Goal: Task Accomplishment & Management: Use online tool/utility

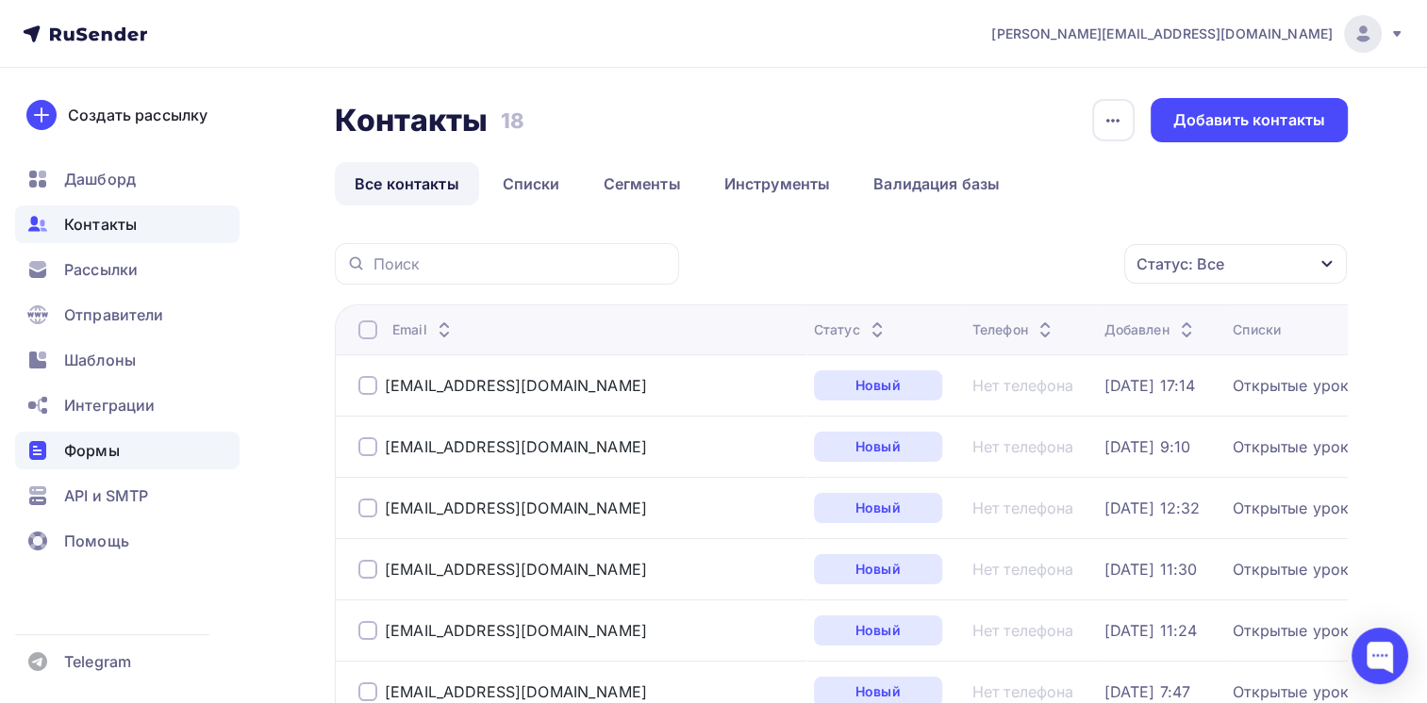
click at [91, 460] on span "Формы" at bounding box center [92, 450] width 56 height 23
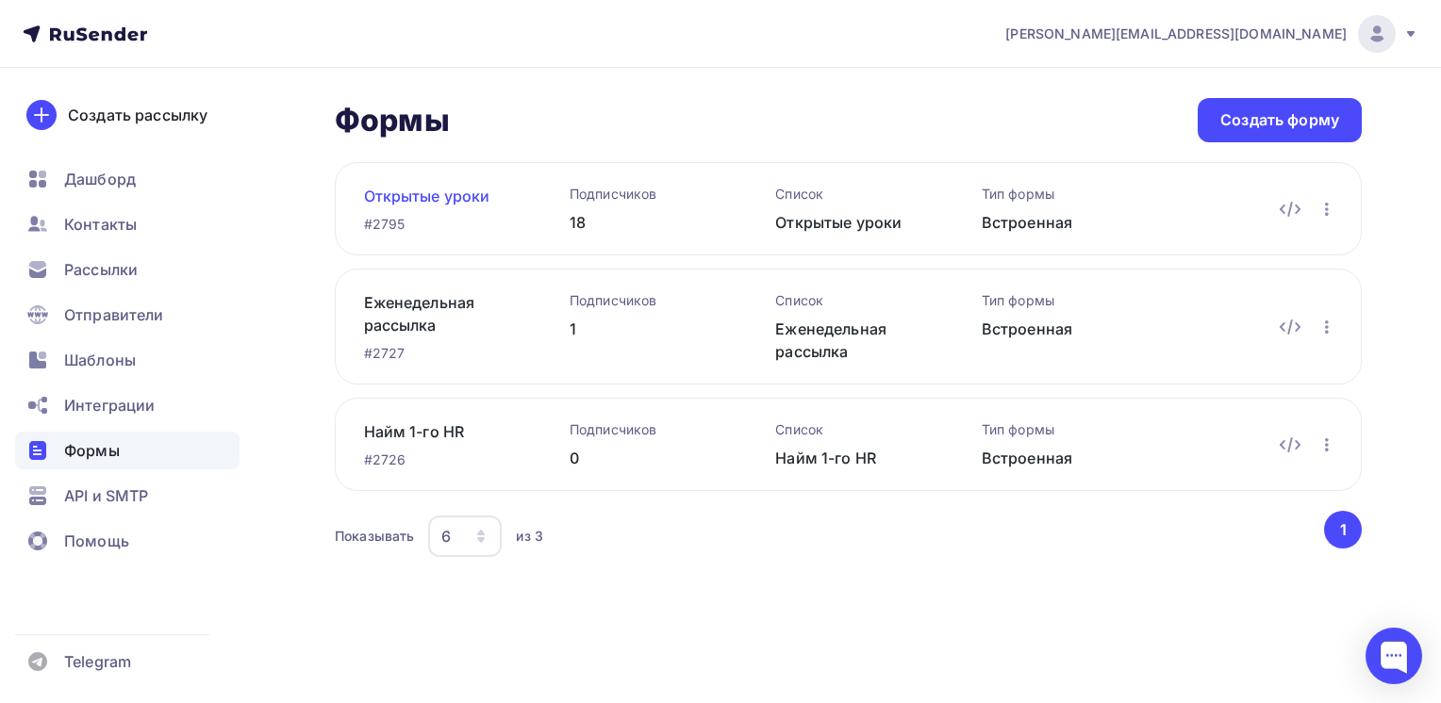
click at [397, 196] on link "Открытые уроки" at bounding box center [436, 196] width 145 height 23
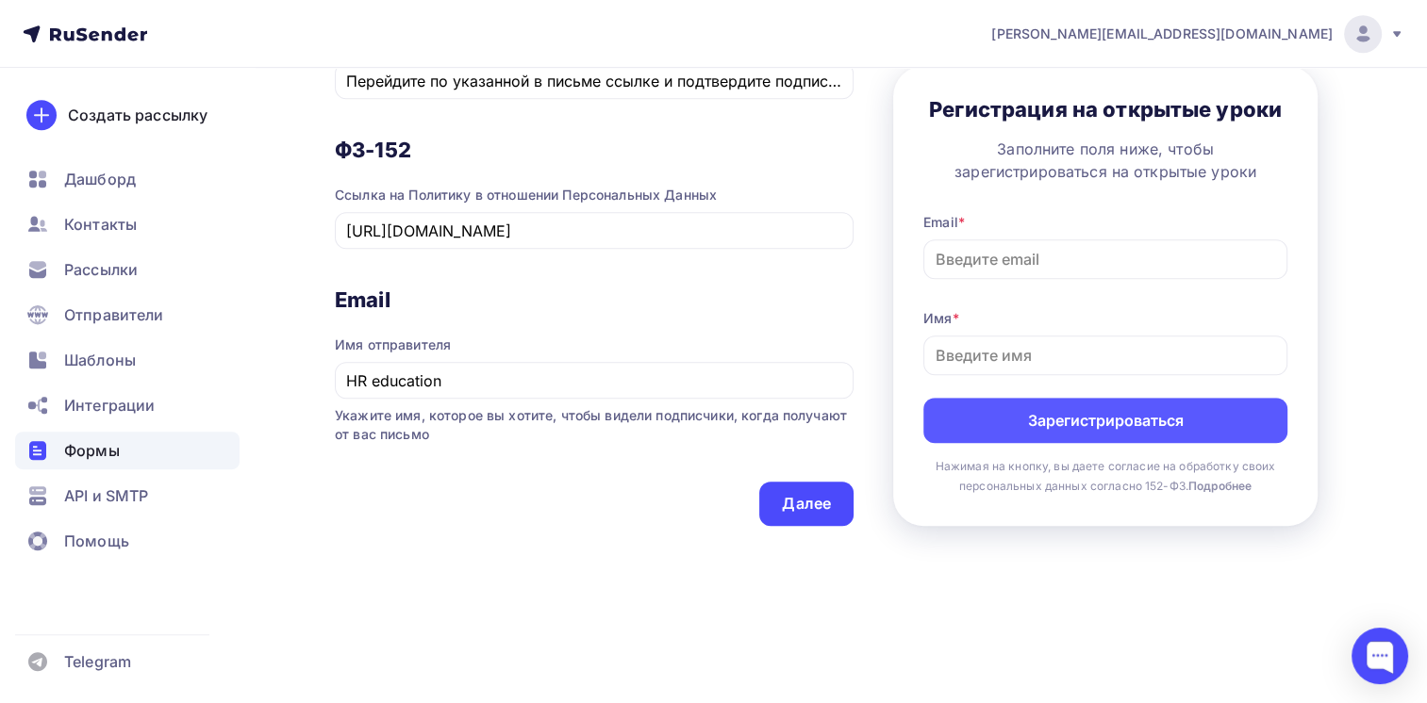
scroll to position [951, 0]
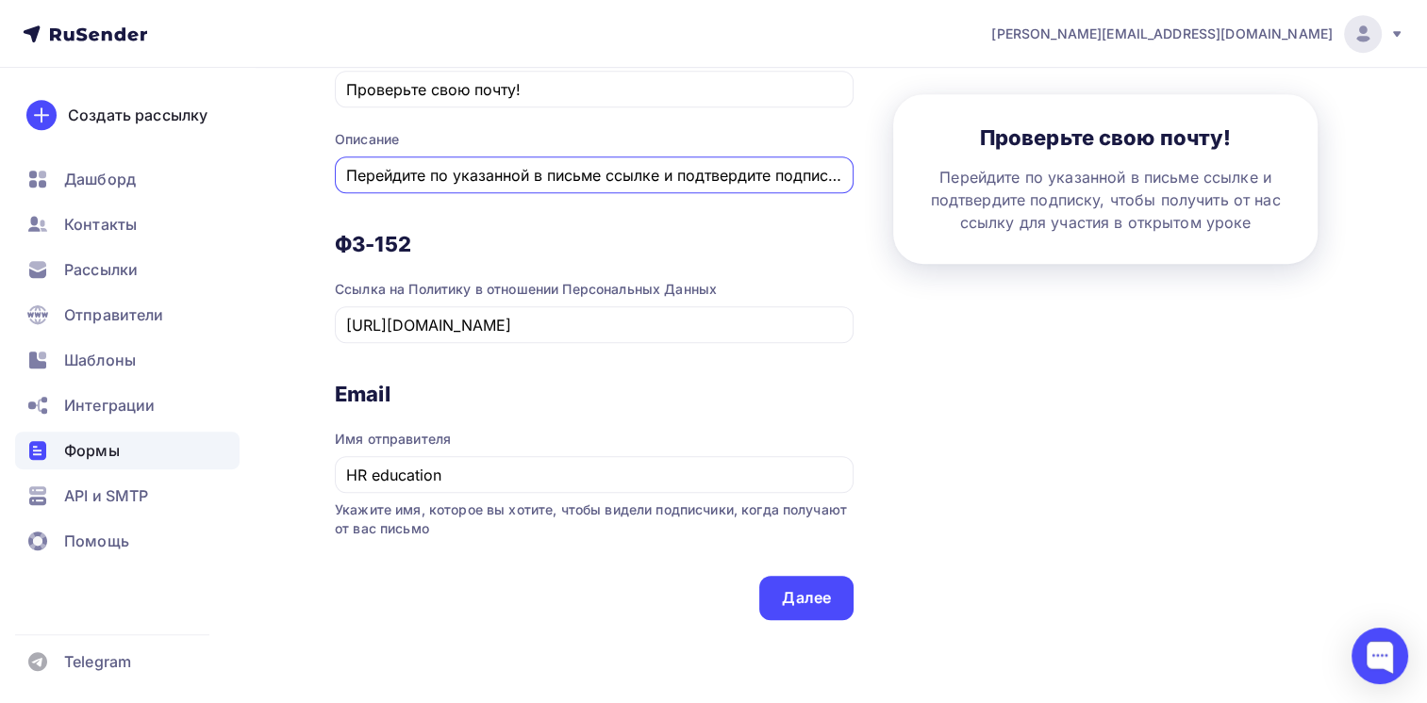
click at [722, 180] on input "Перейдите по указанной в письме ссылке и подтвердите подписку, чтобы получить о…" at bounding box center [594, 175] width 497 height 23
click at [791, 170] on input "Перейдите по указанной в письме ссылке и подтвердите подписку, чтобы получить о…" at bounding box center [594, 175] width 497 height 23
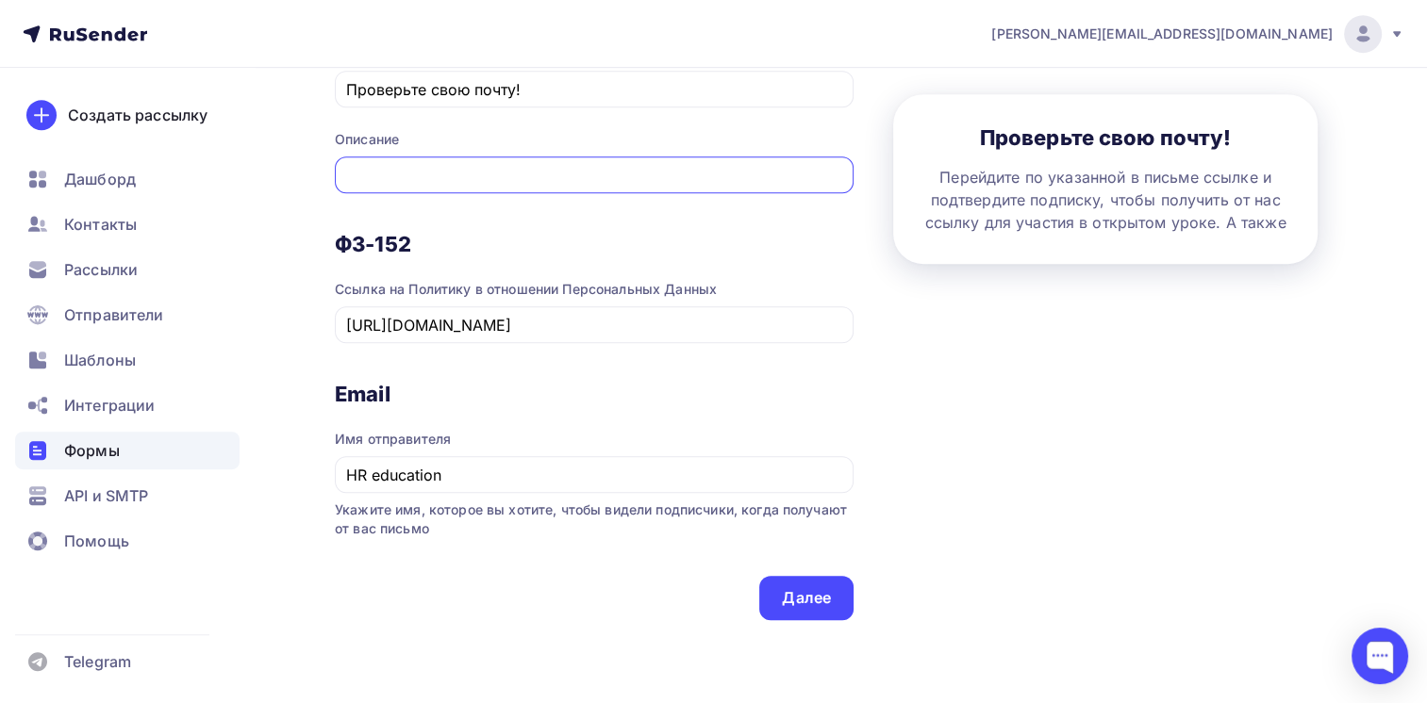
scroll to position [0, 539]
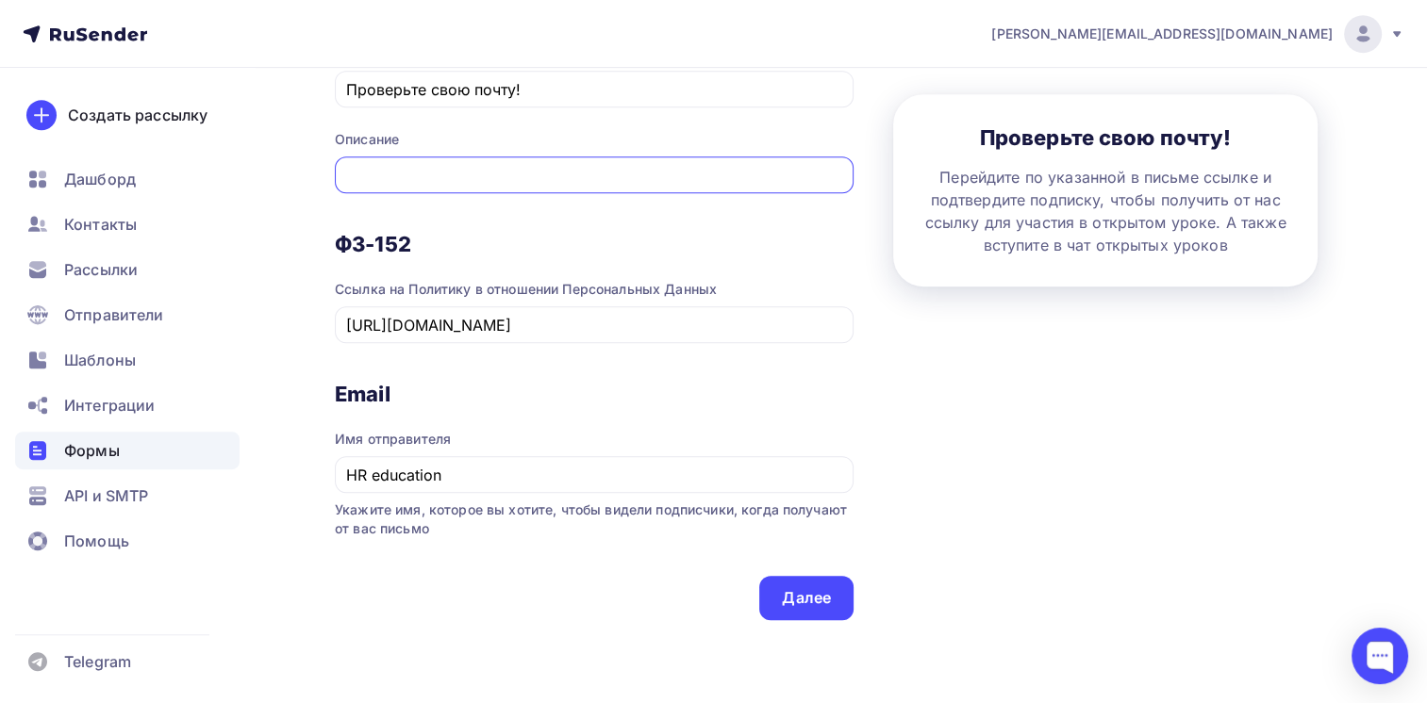
paste input "[URL][DOMAIN_NAME]"
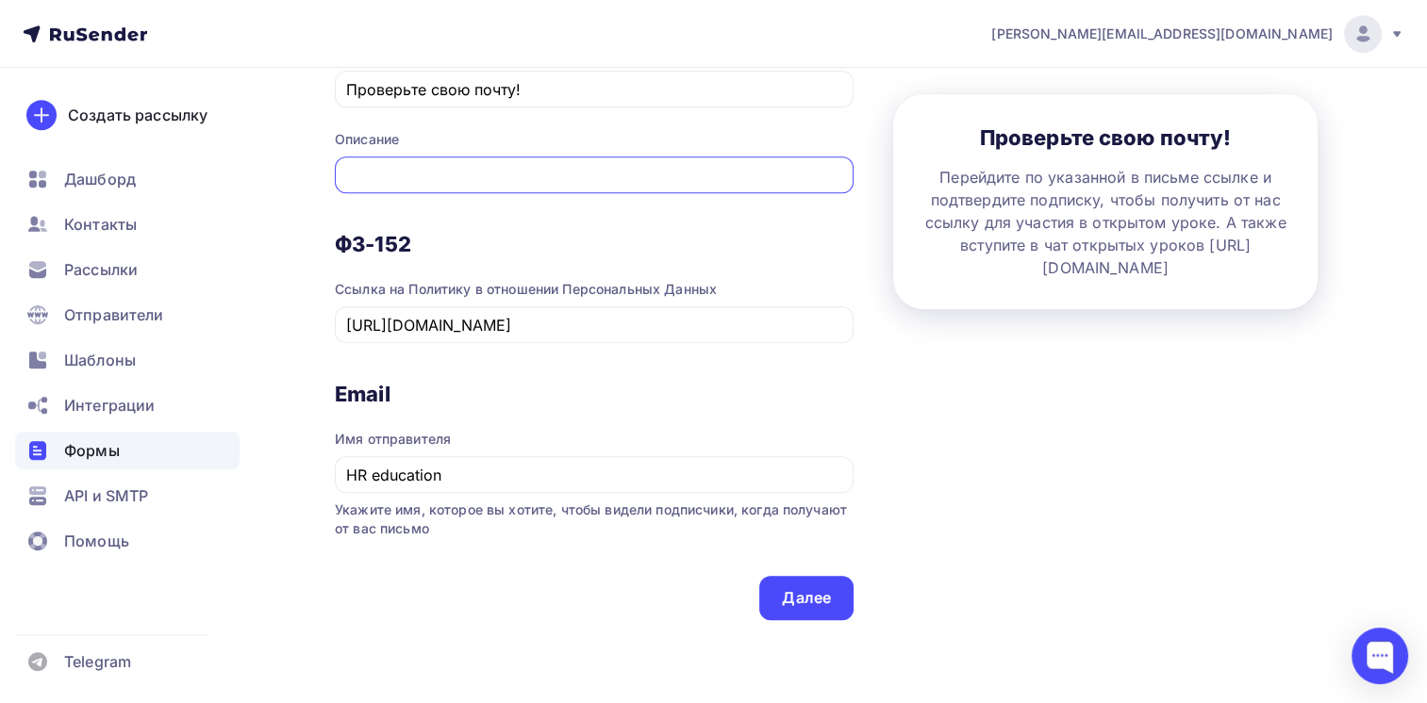
scroll to position [0, 1019]
type input "Перейдите по указанной в письме ссылке и подтвердите подписку, чтобы получить о…"
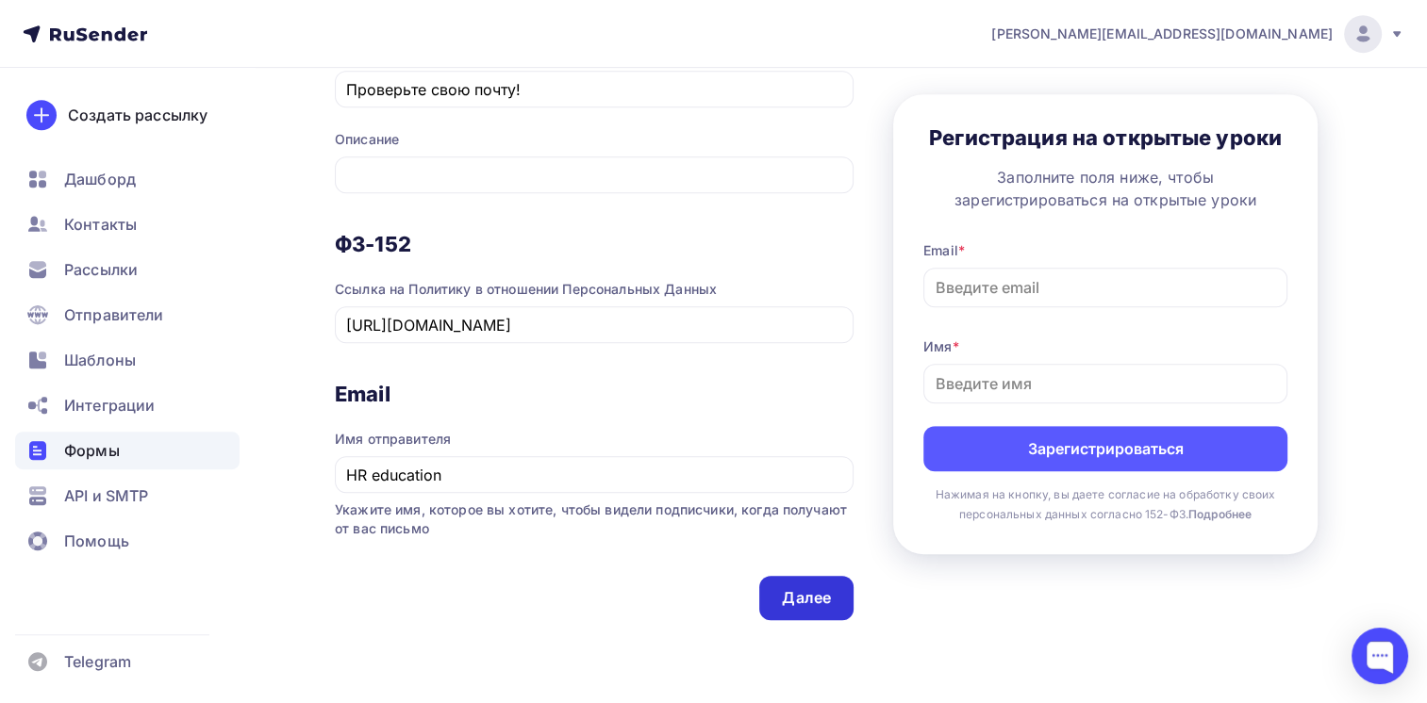
scroll to position [0, 0]
click at [800, 594] on div "Далее" at bounding box center [806, 598] width 49 height 22
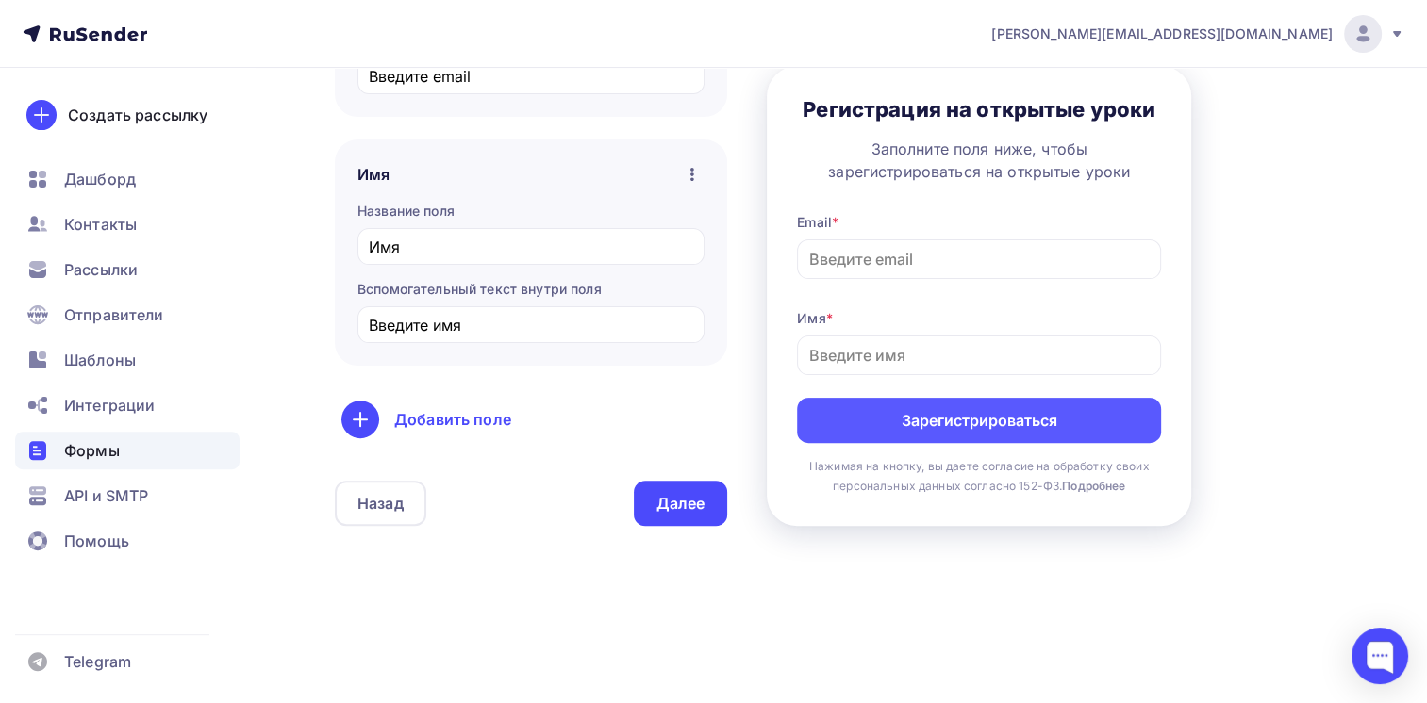
scroll to position [475, 0]
click at [675, 506] on div "Далее" at bounding box center [680, 503] width 49 height 22
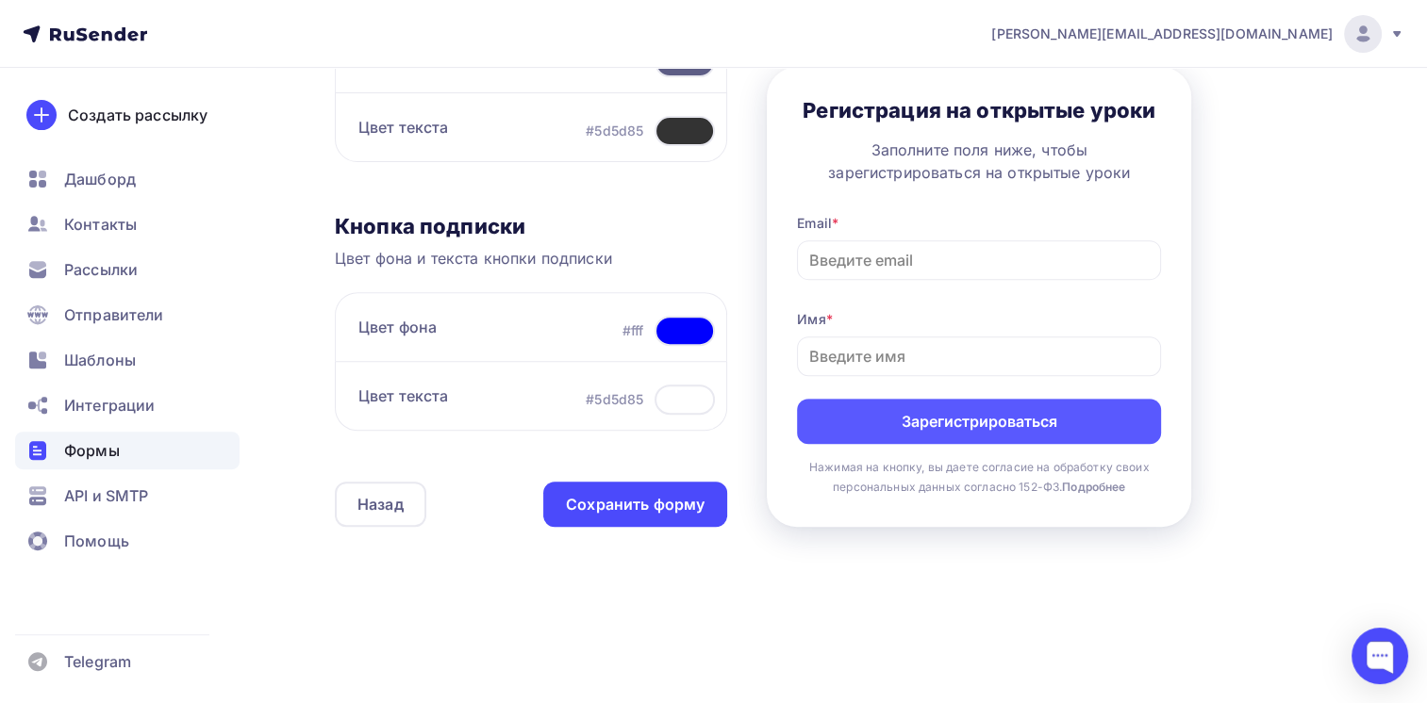
scroll to position [683, 0]
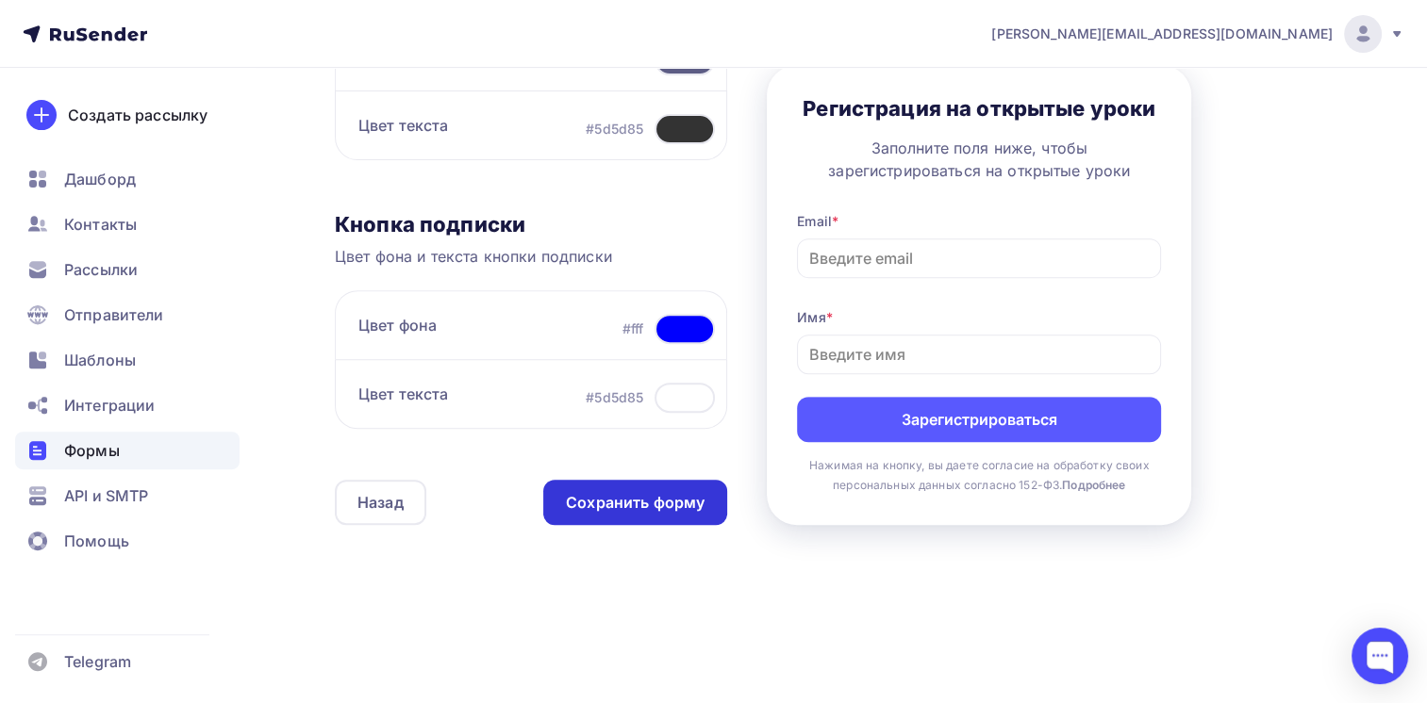
click at [594, 499] on div "Сохранить форму" at bounding box center [635, 503] width 139 height 22
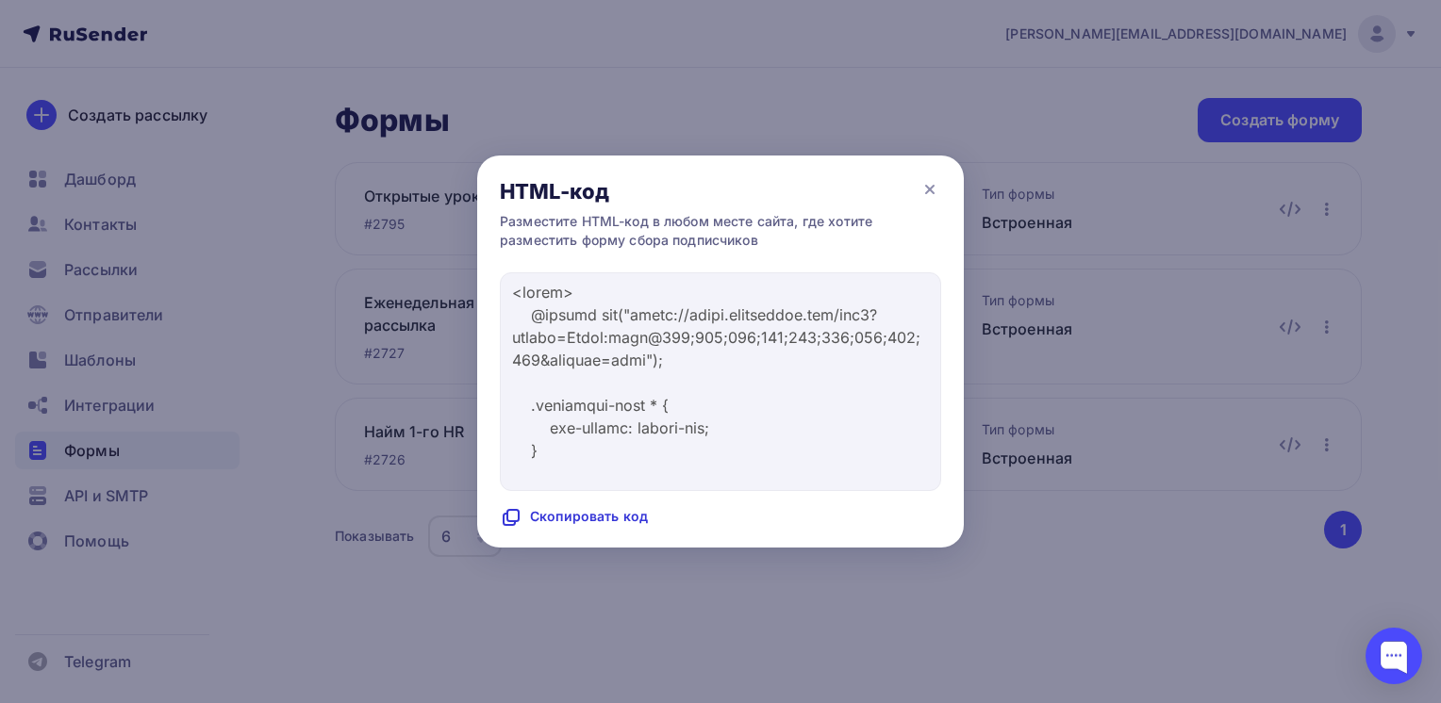
click at [588, 515] on div "Скопировать код" at bounding box center [574, 517] width 148 height 23
click at [559, 515] on div "Код скопирован" at bounding box center [570, 517] width 141 height 23
click at [504, 519] on icon at bounding box center [509, 519] width 11 height 11
click at [928, 188] on icon at bounding box center [930, 190] width 8 height 8
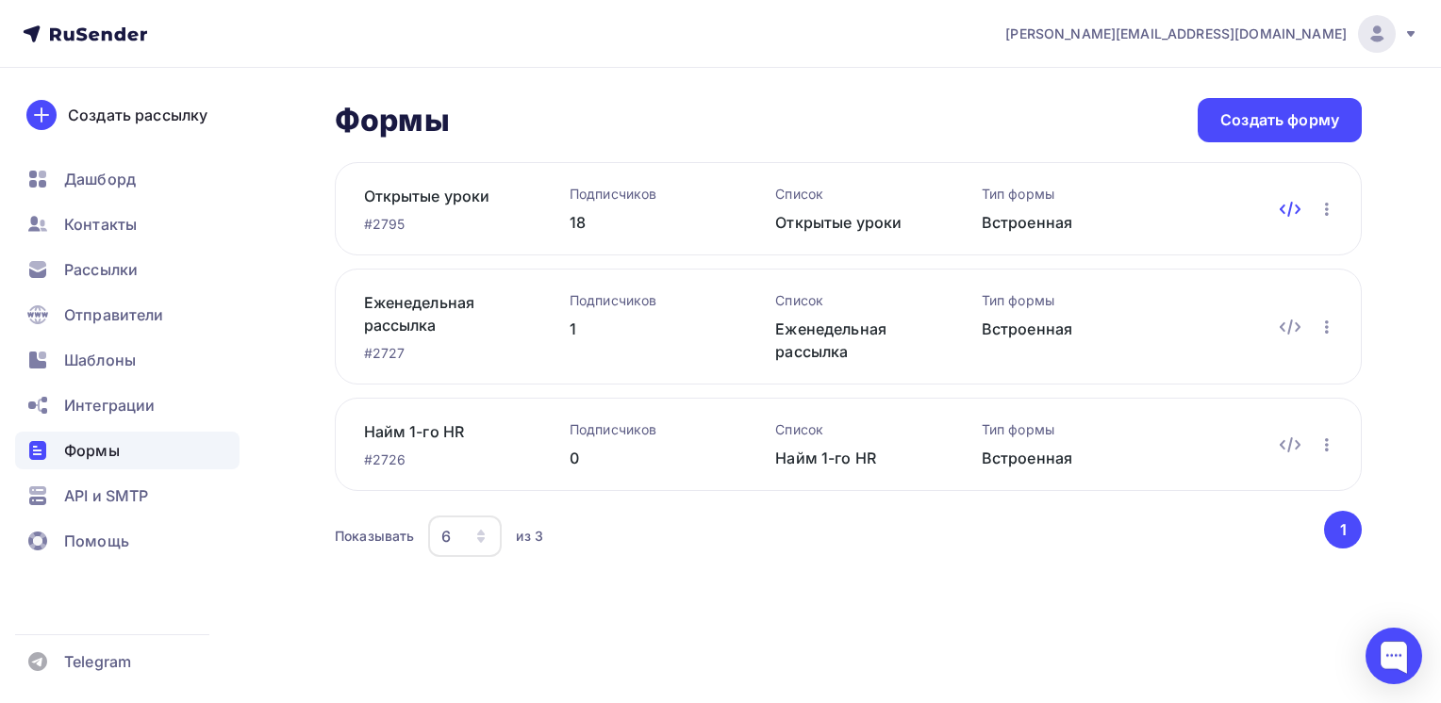
click at [1287, 210] on icon at bounding box center [1290, 209] width 23 height 23
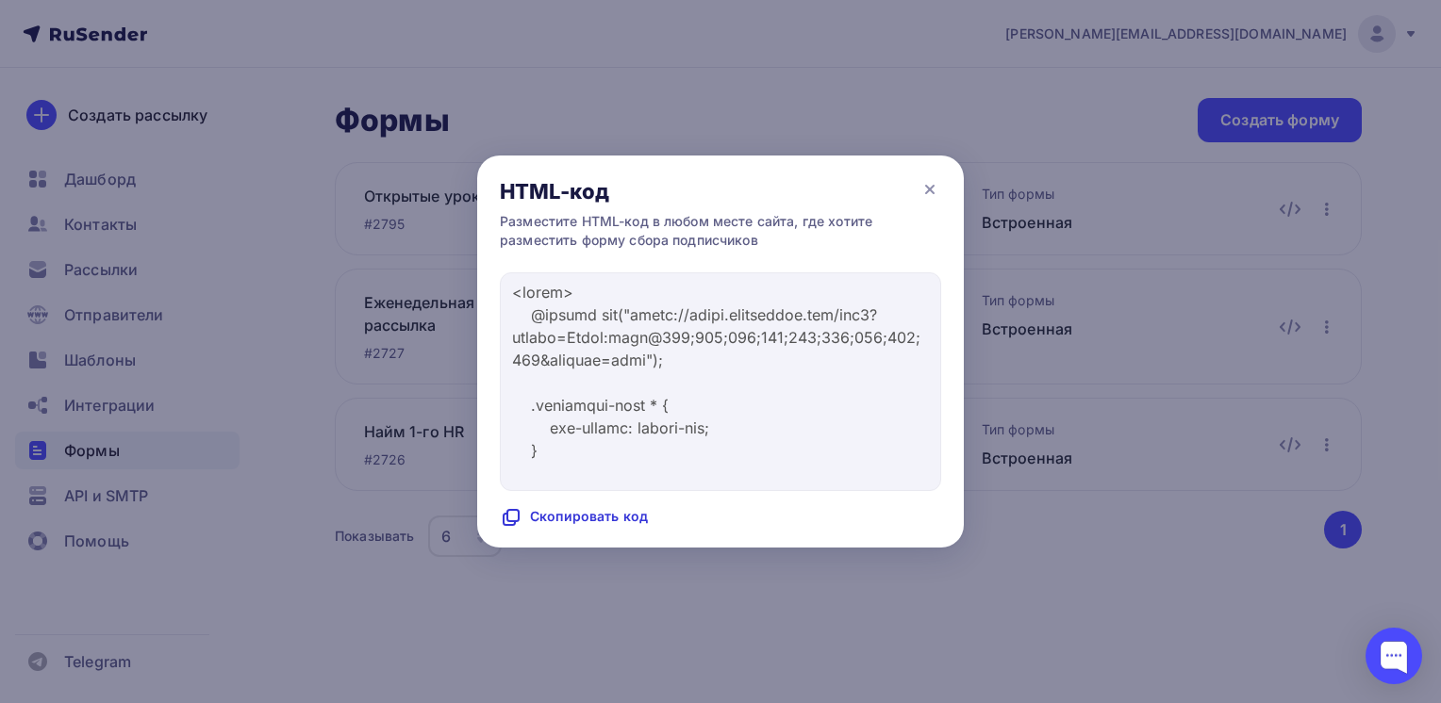
click at [547, 513] on div "Скопировать код" at bounding box center [574, 517] width 148 height 23
click at [935, 190] on icon at bounding box center [929, 189] width 23 height 23
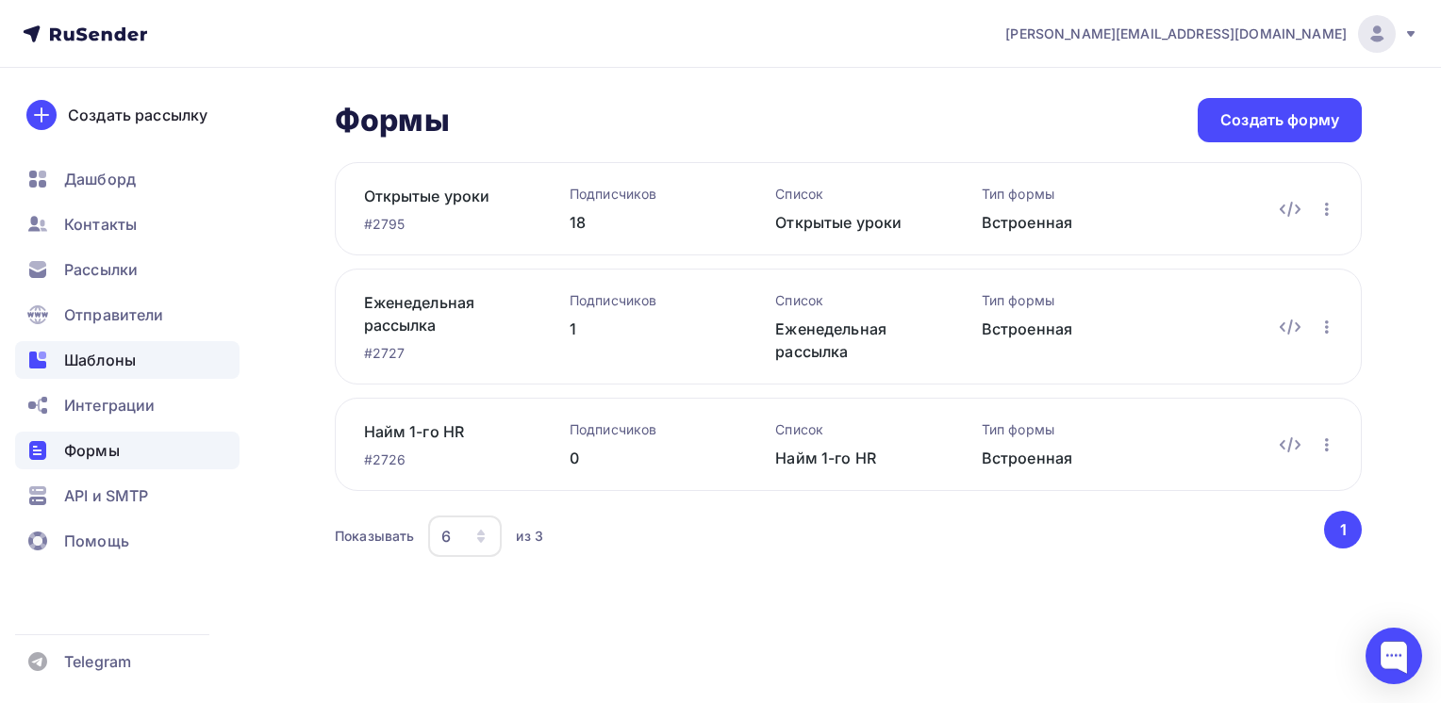
click at [104, 356] on span "Шаблоны" at bounding box center [100, 360] width 72 height 23
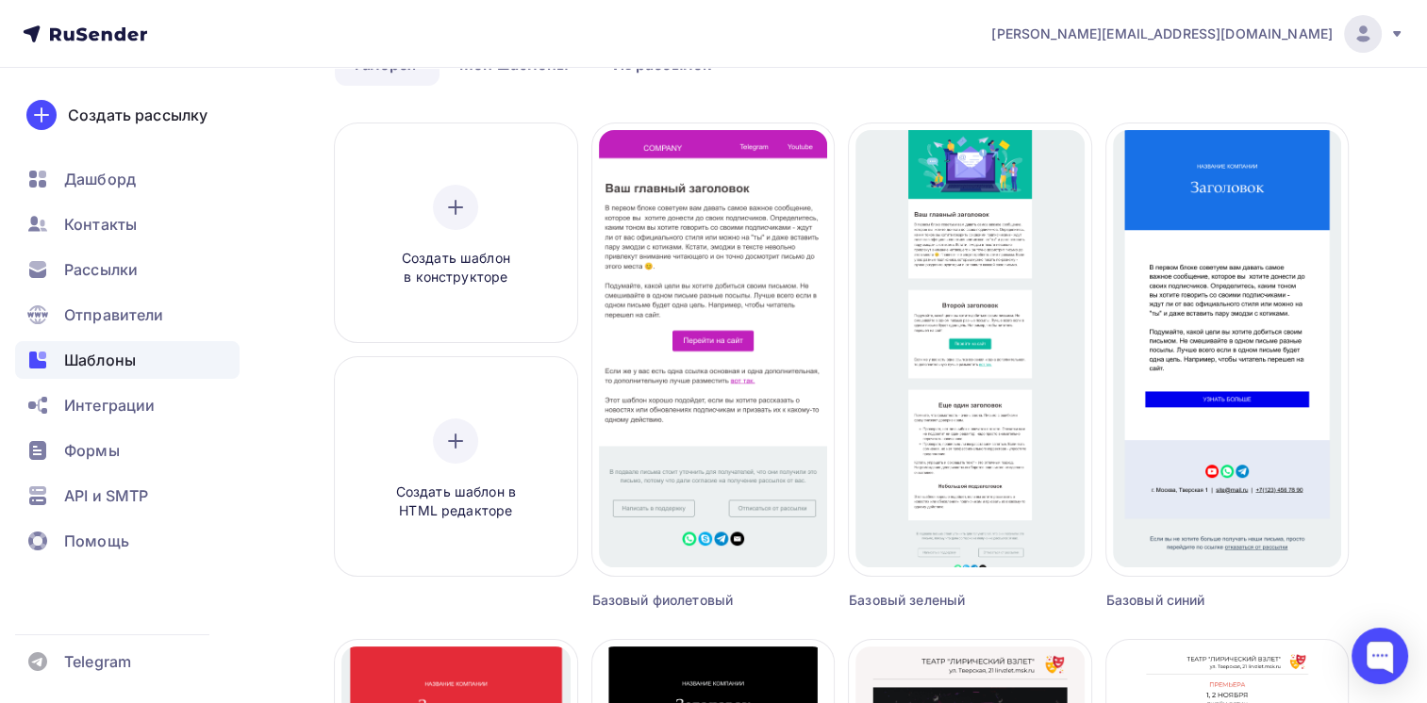
scroll to position [94, 0]
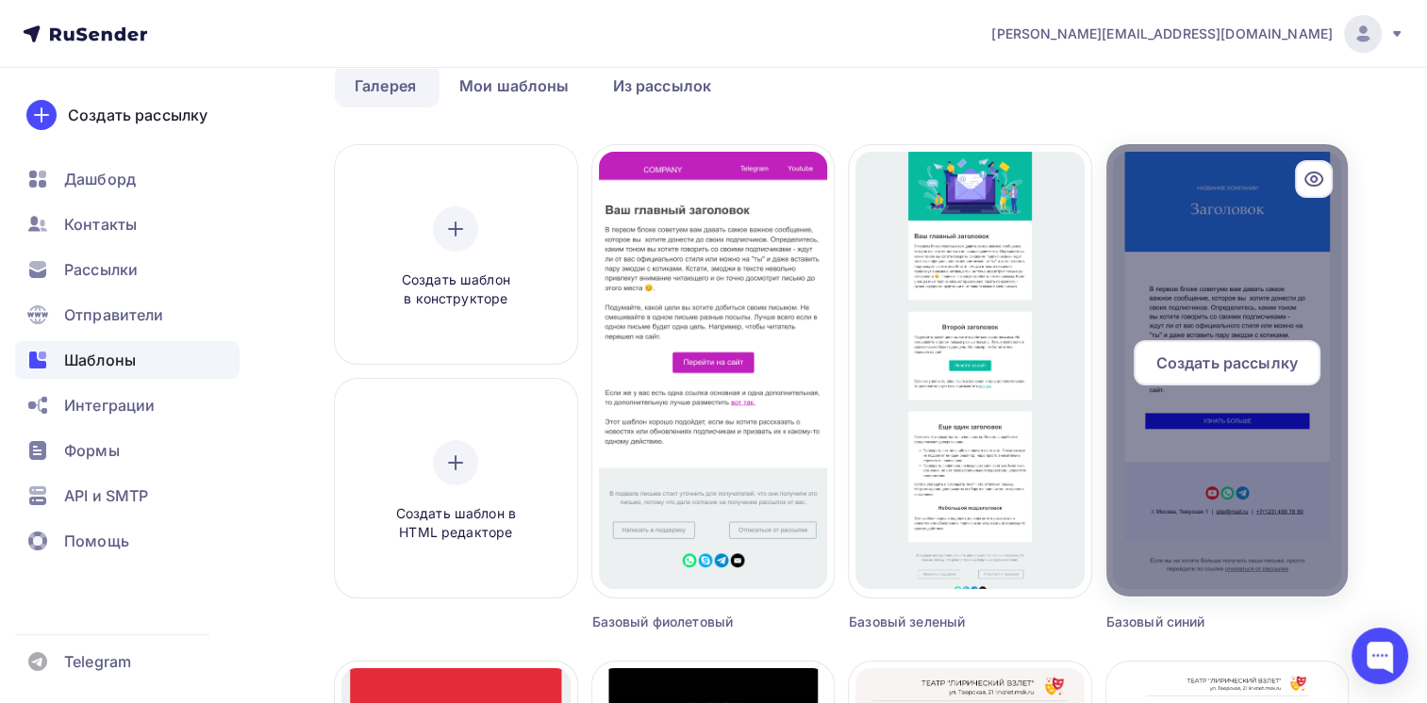
click at [1194, 271] on div at bounding box center [1227, 370] width 242 height 453
click at [1204, 280] on div at bounding box center [1227, 370] width 242 height 453
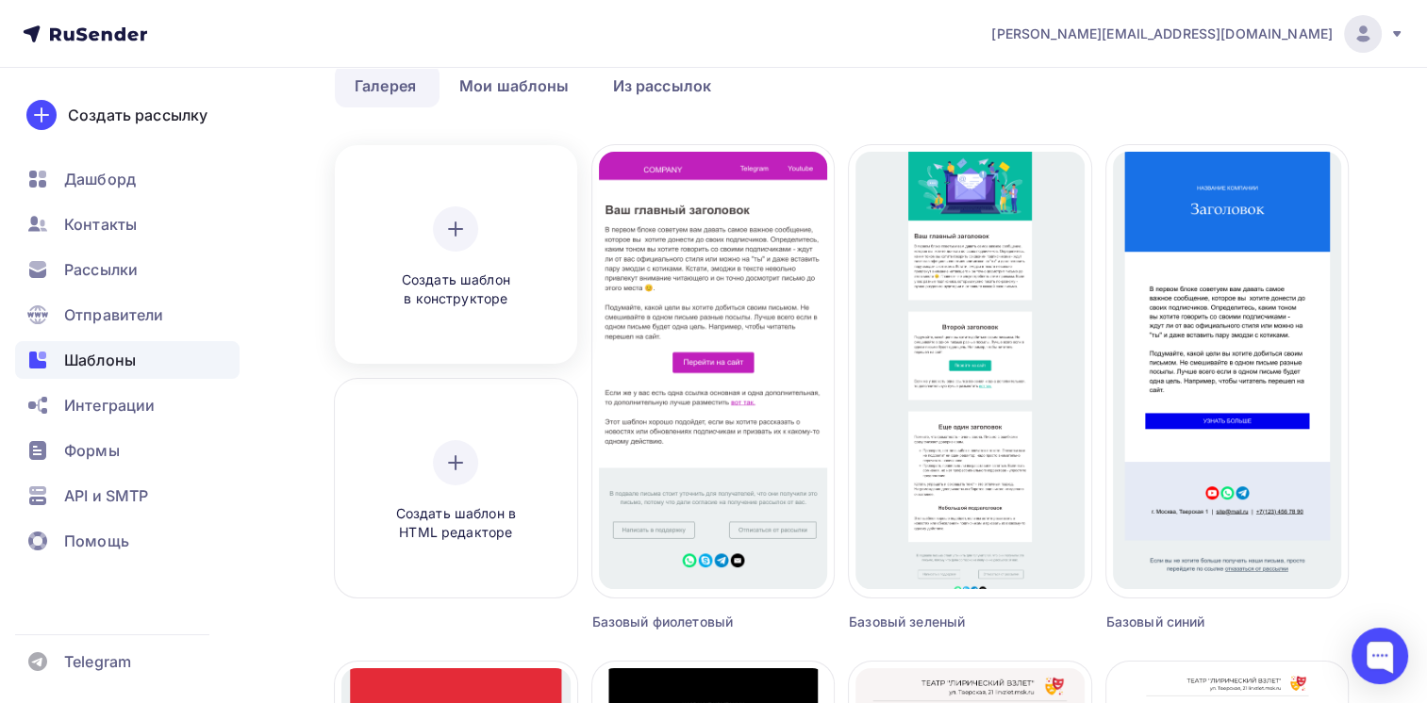
click at [446, 278] on span "Создать шаблон в конструкторе" at bounding box center [455, 290] width 179 height 39
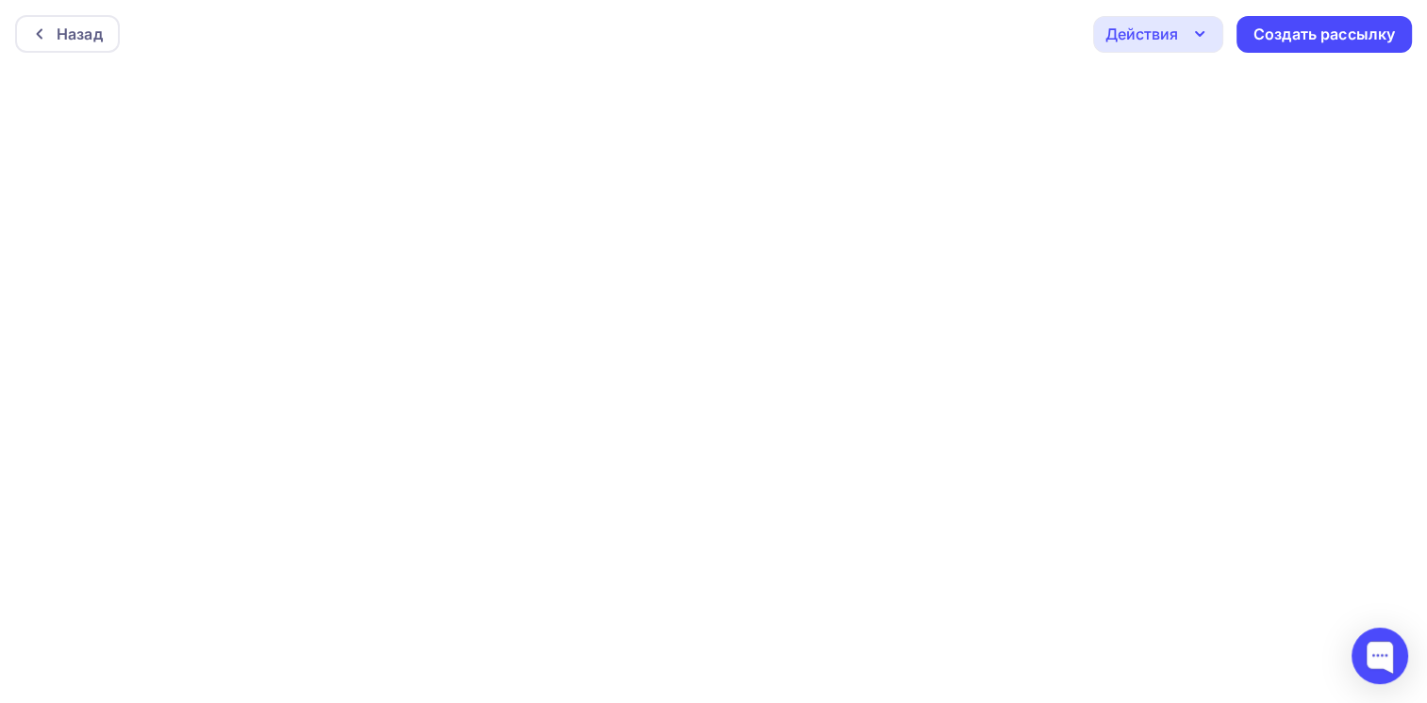
click at [1203, 35] on icon "button" at bounding box center [1199, 34] width 23 height 23
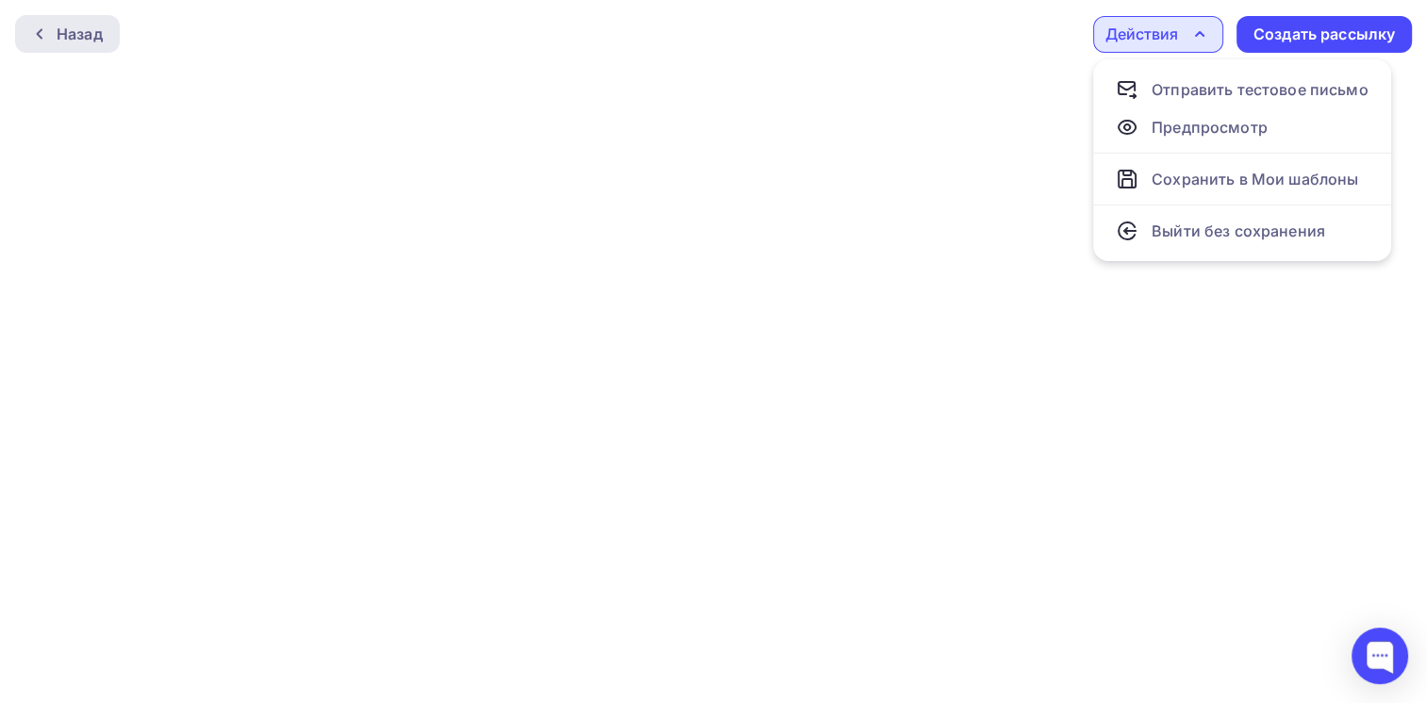
click at [62, 27] on div "Назад" at bounding box center [80, 34] width 46 height 23
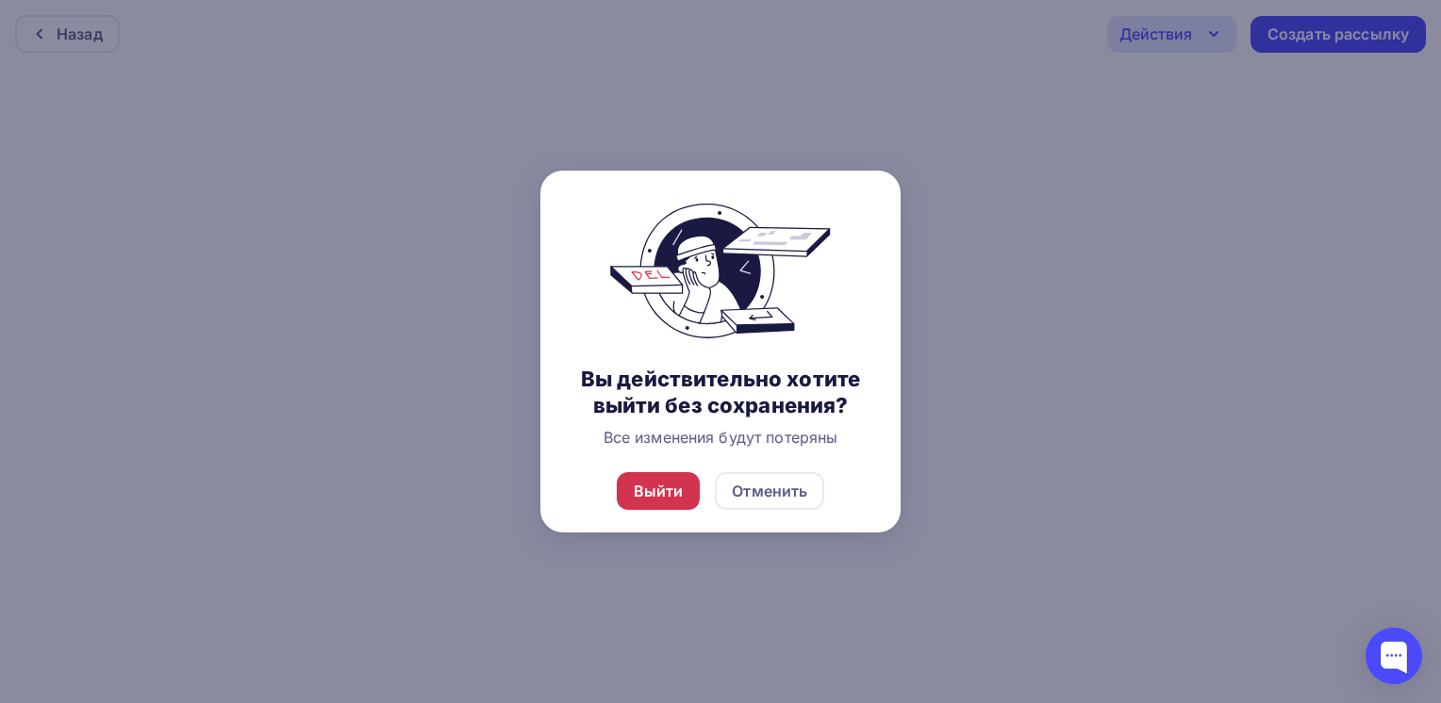
click at [652, 492] on div "Выйти" at bounding box center [659, 491] width 50 height 23
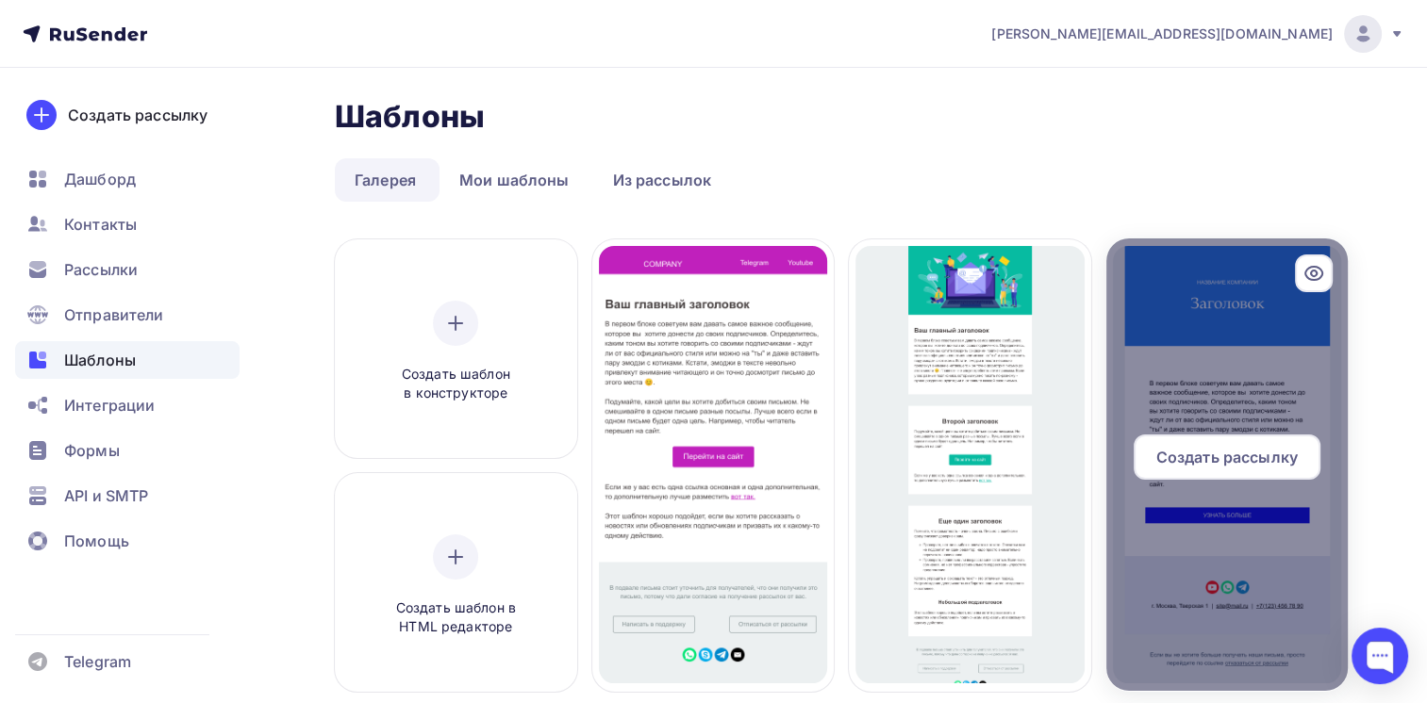
click at [1212, 450] on span "Создать рассылку" at bounding box center [1226, 457] width 141 height 23
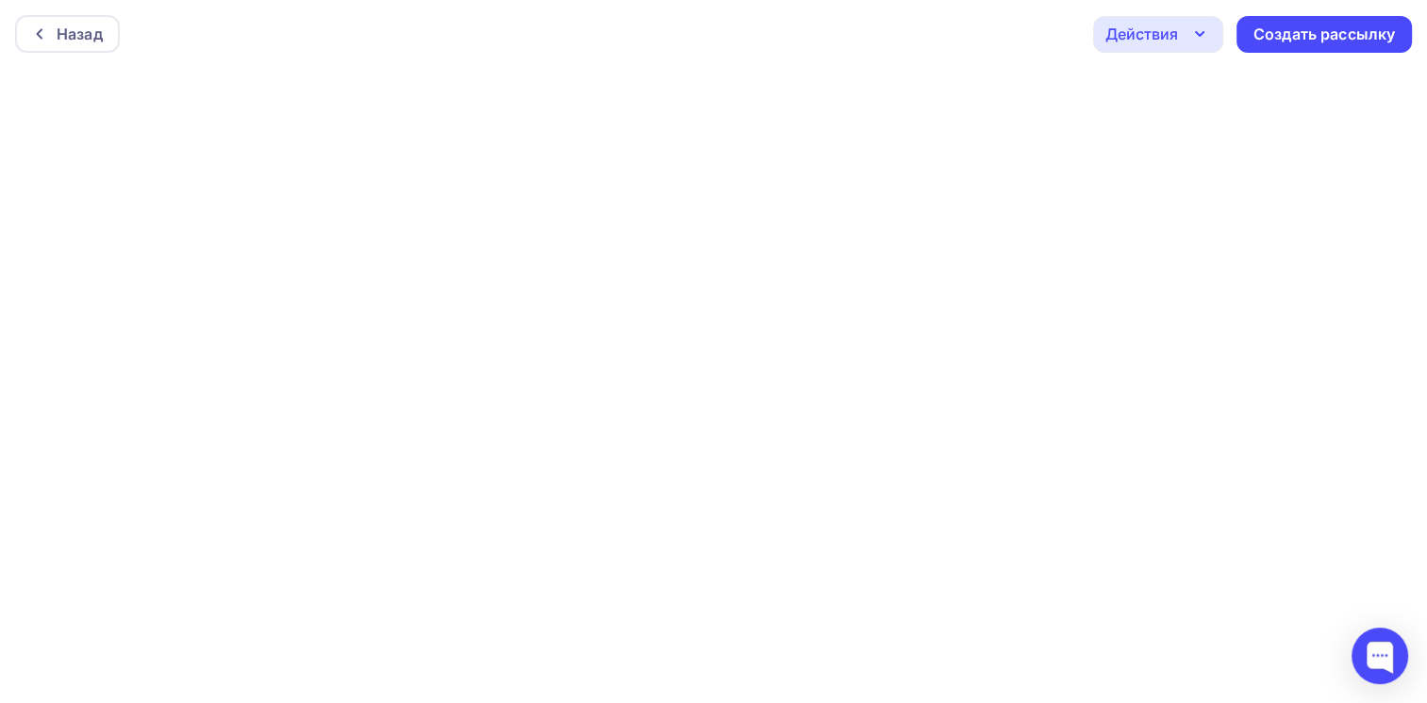
click at [1201, 36] on icon "button" at bounding box center [1199, 34] width 23 height 23
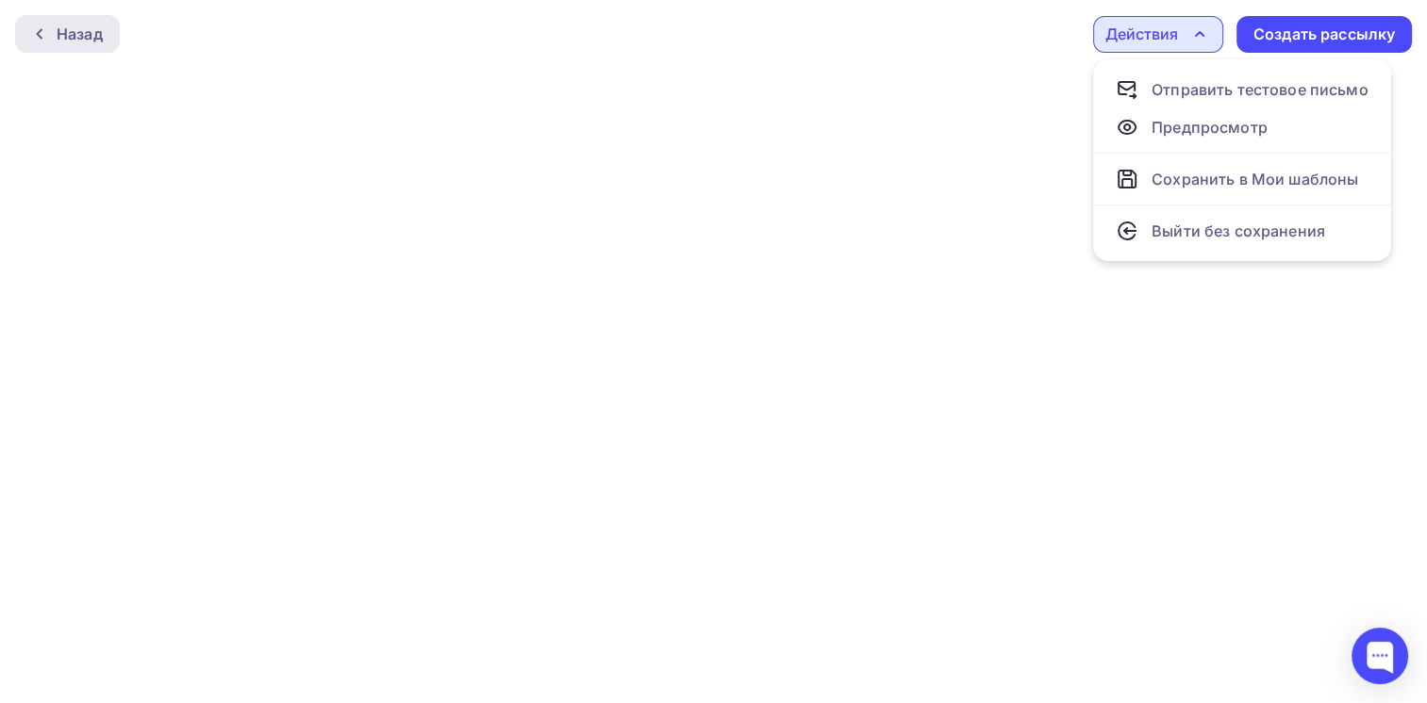
click at [44, 34] on icon at bounding box center [39, 33] width 15 height 15
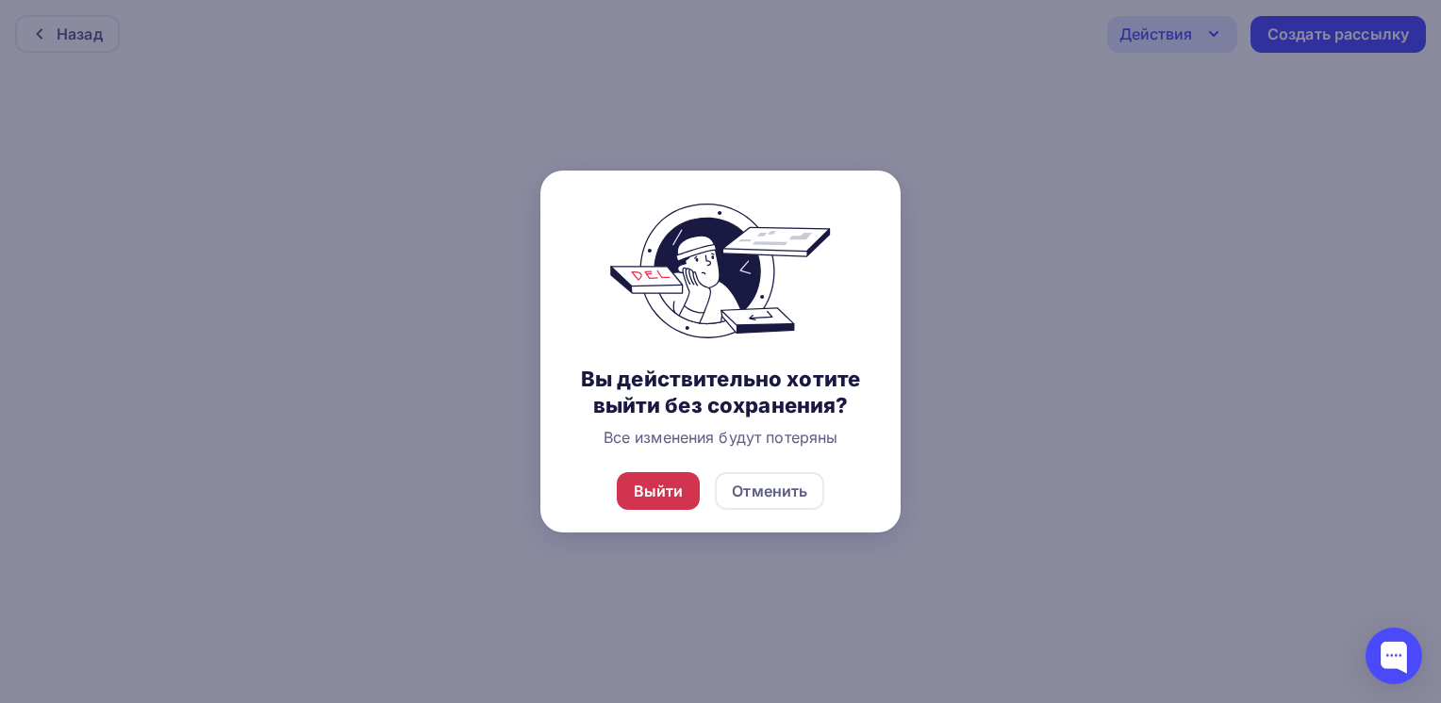
click at [652, 498] on div "Выйти" at bounding box center [659, 491] width 50 height 23
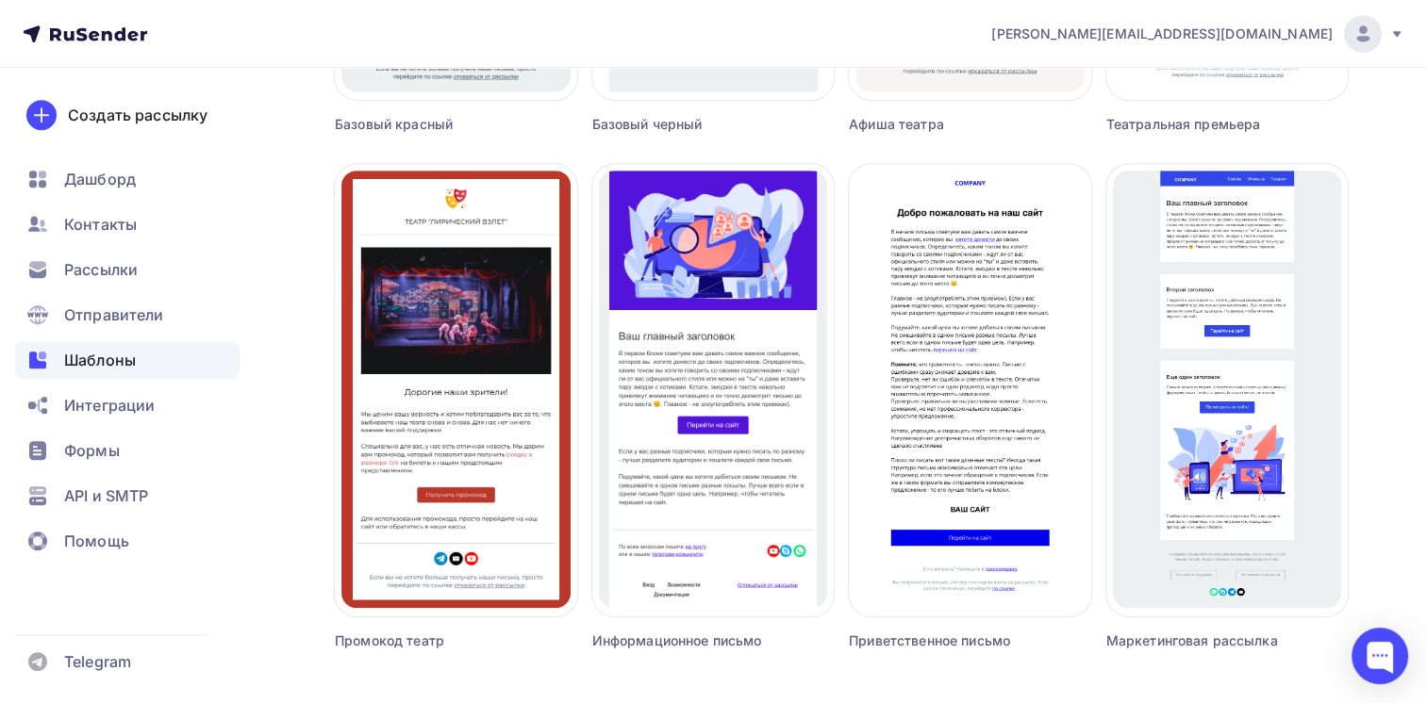
scroll to position [1079, 0]
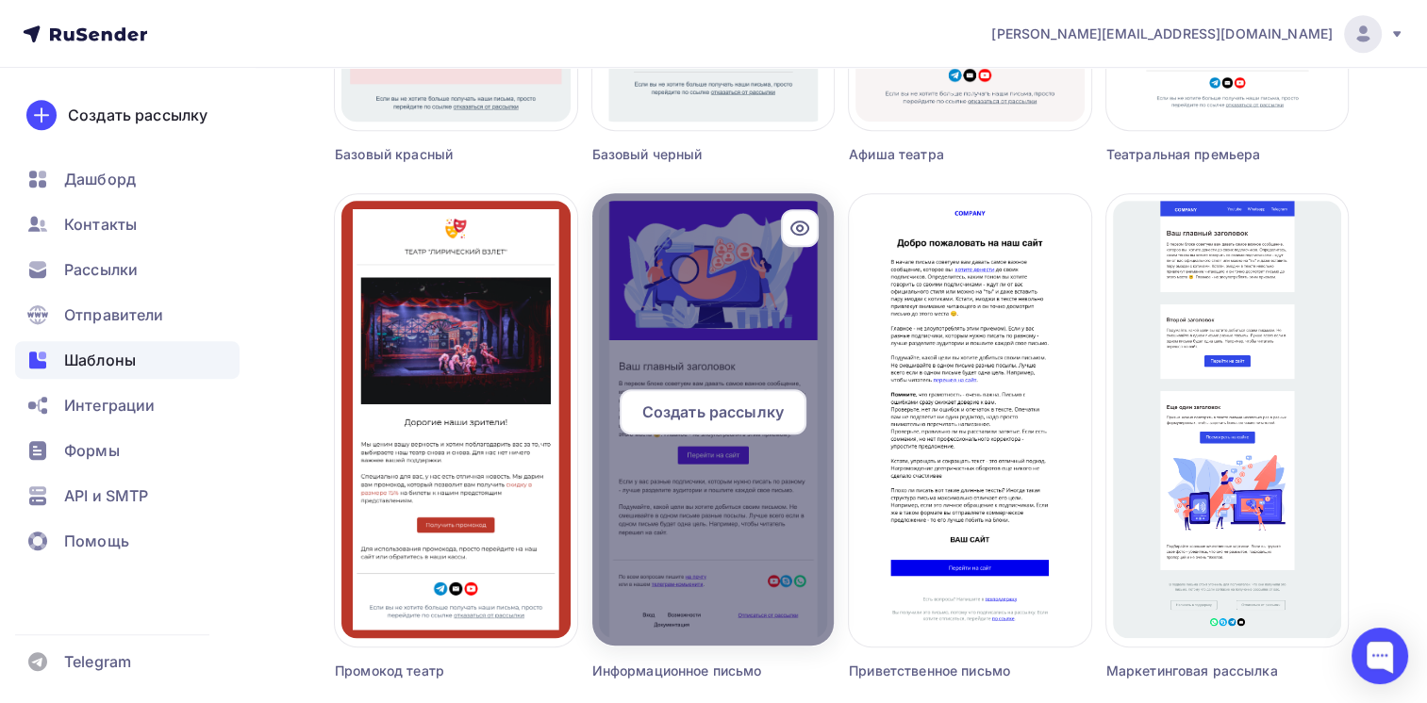
click at [689, 409] on span "Создать рассылку" at bounding box center [712, 412] width 141 height 23
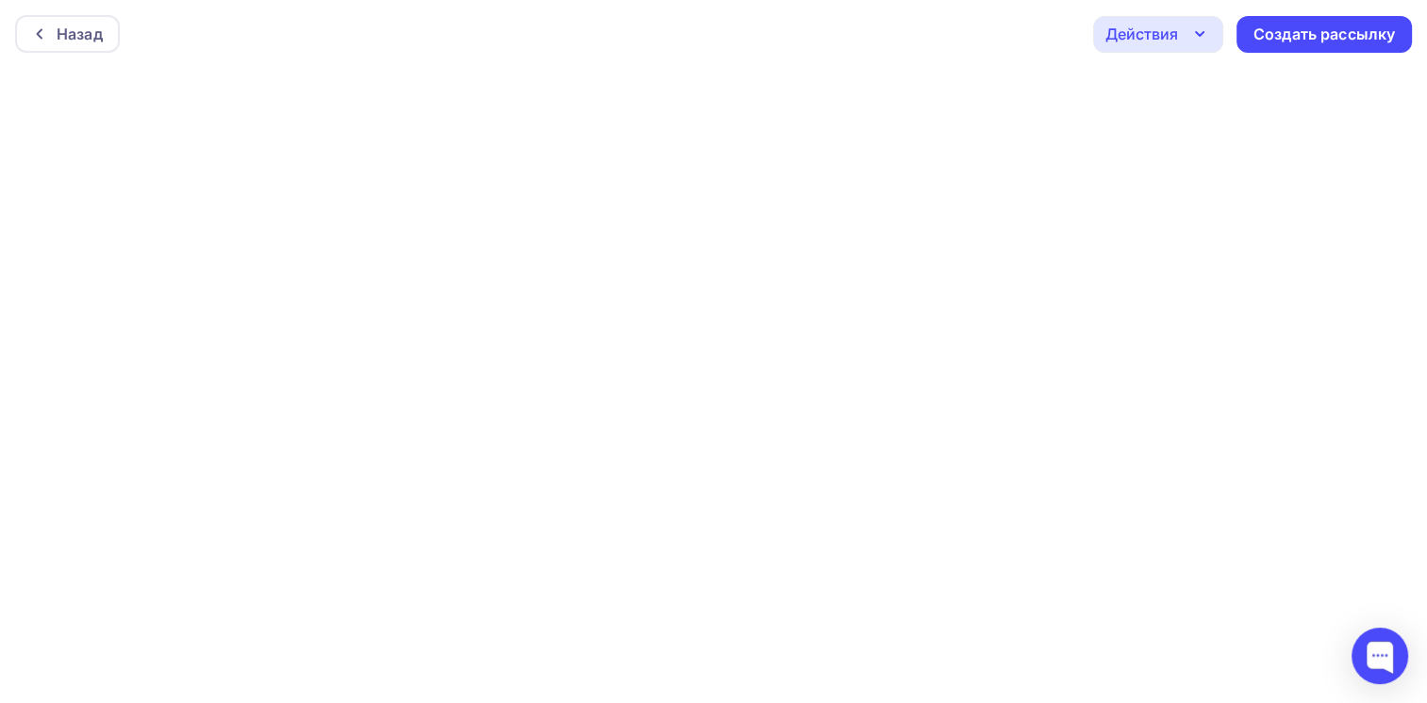
scroll to position [4, 0]
